Goal: Navigation & Orientation: Find specific page/section

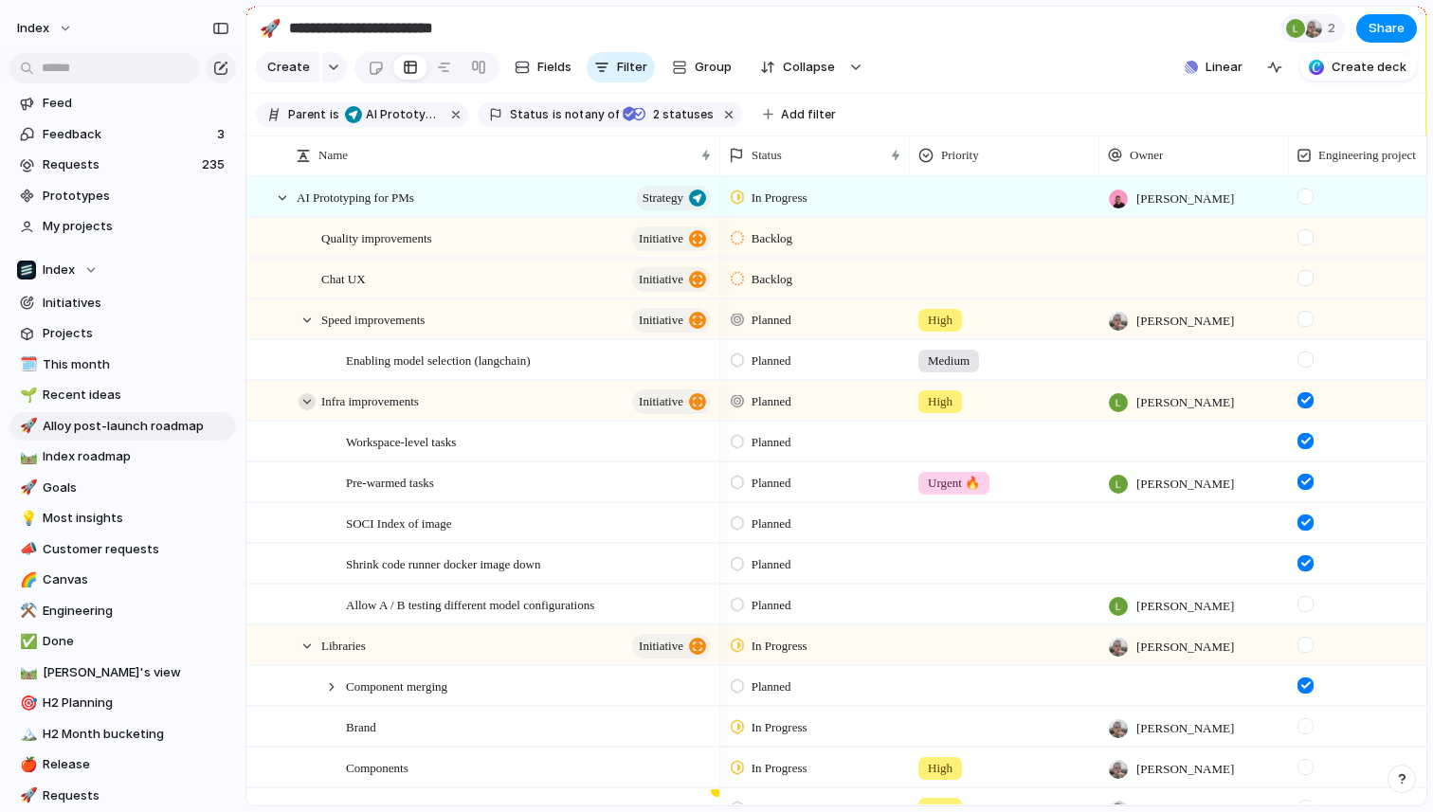
click at [310, 400] on div at bounding box center [307, 401] width 17 height 17
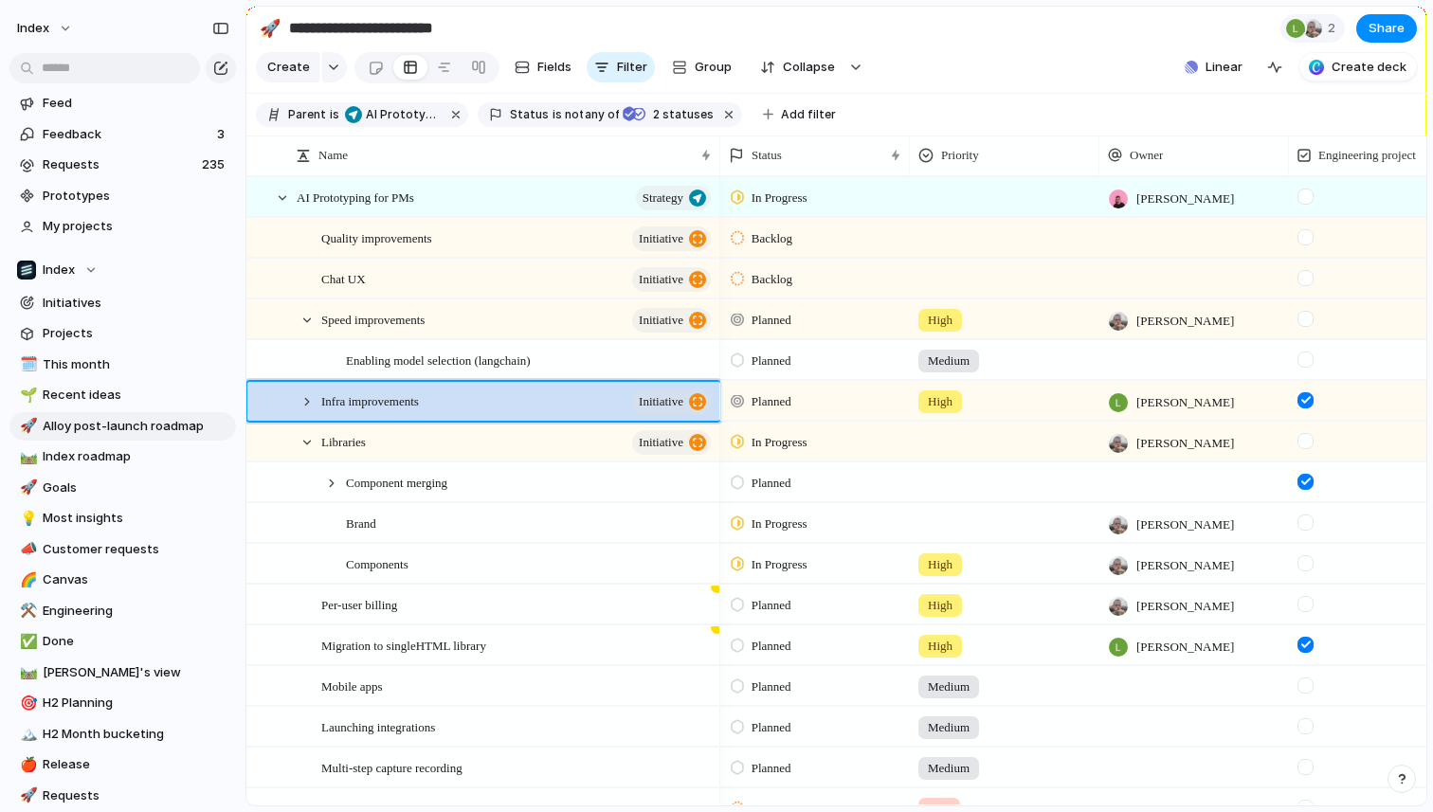
click at [166, 18] on div "Index" at bounding box center [122, 24] width 245 height 49
